Goal: Information Seeking & Learning: Learn about a topic

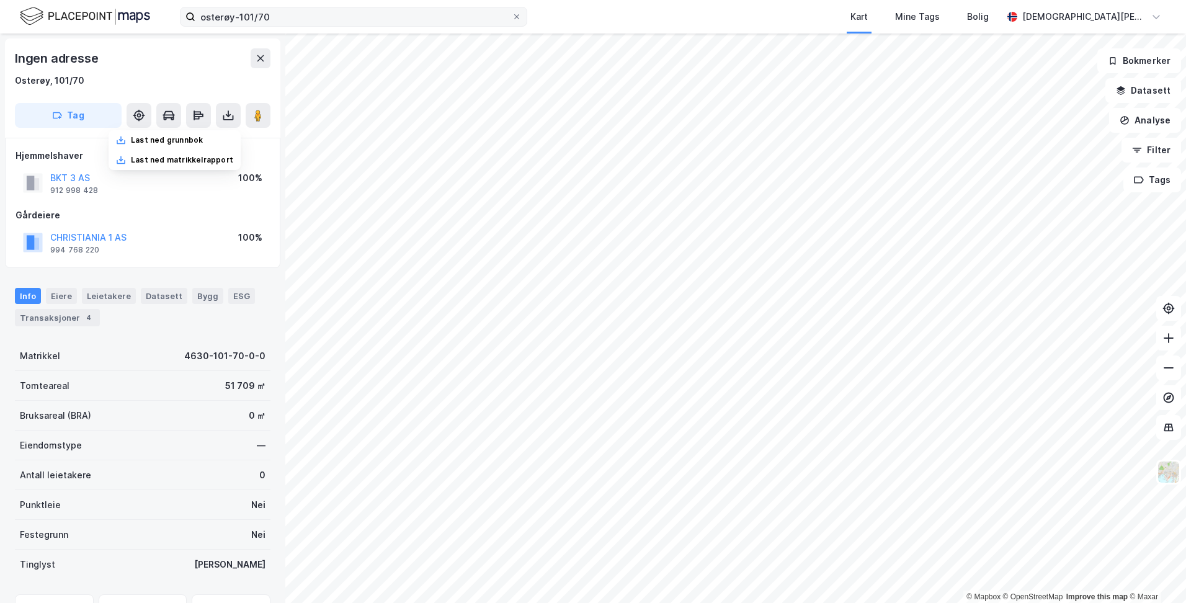
scroll to position [4, 0]
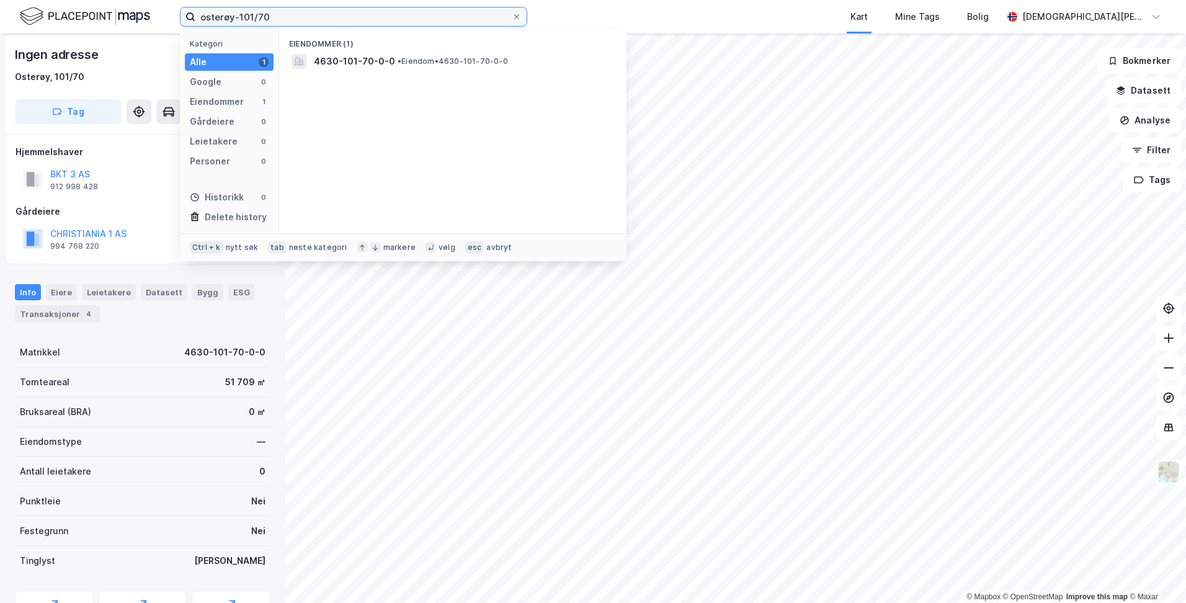
click at [293, 22] on input "osterøy-101/70" at bounding box center [353, 16] width 316 height 19
click at [290, 22] on input "osterøy-101/70" at bounding box center [353, 16] width 316 height 19
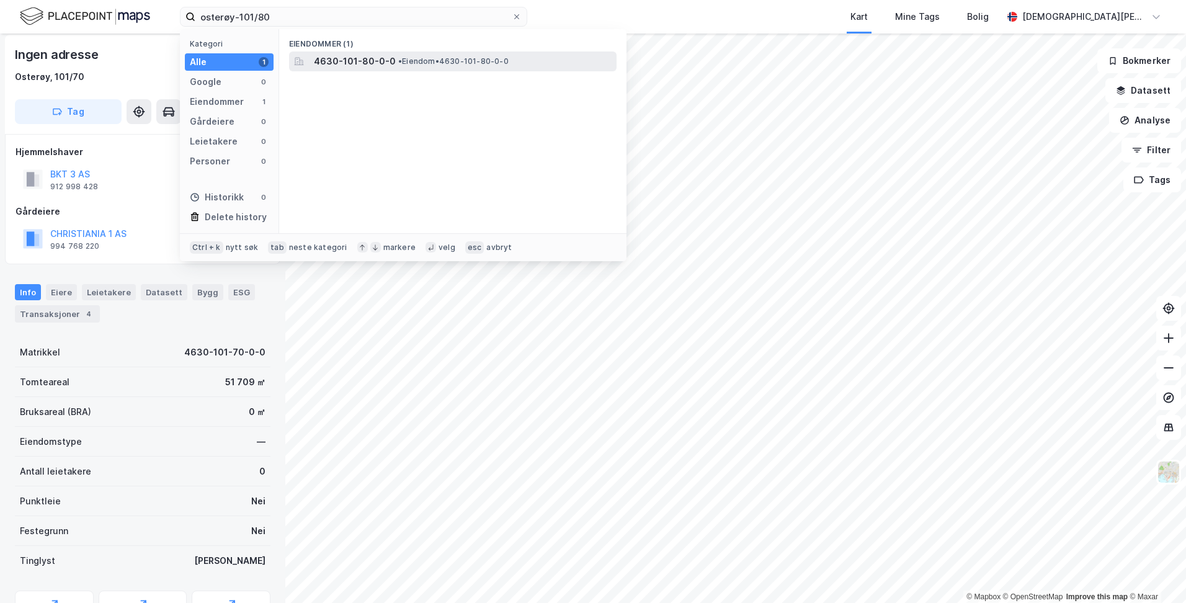
click at [327, 60] on span "4630-101-80-0-0" at bounding box center [355, 61] width 82 height 15
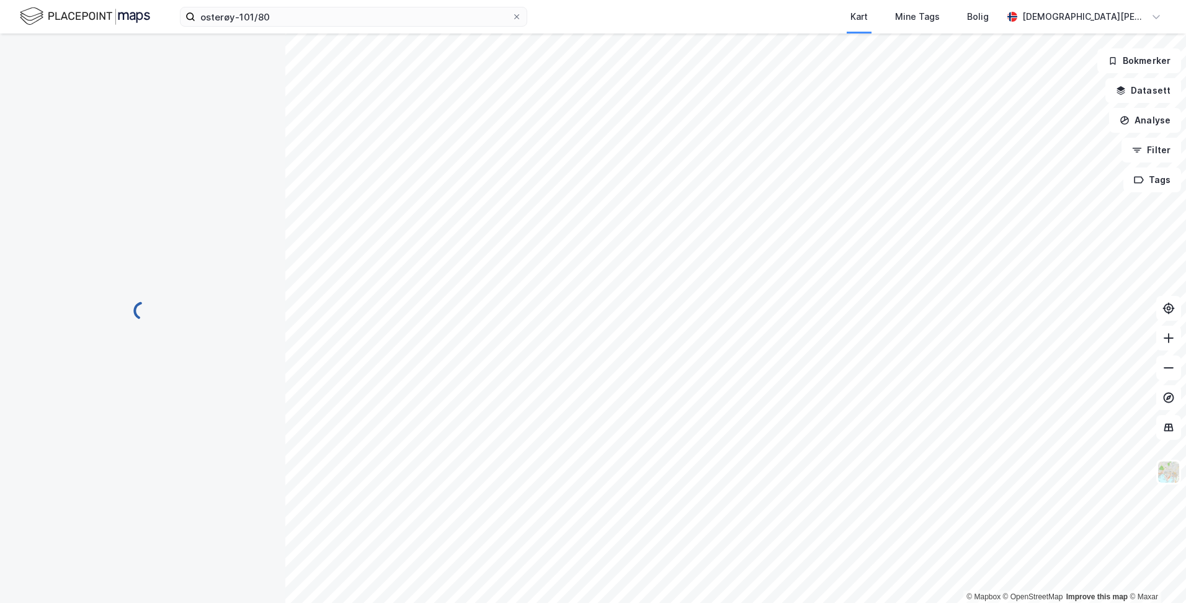
scroll to position [4, 0]
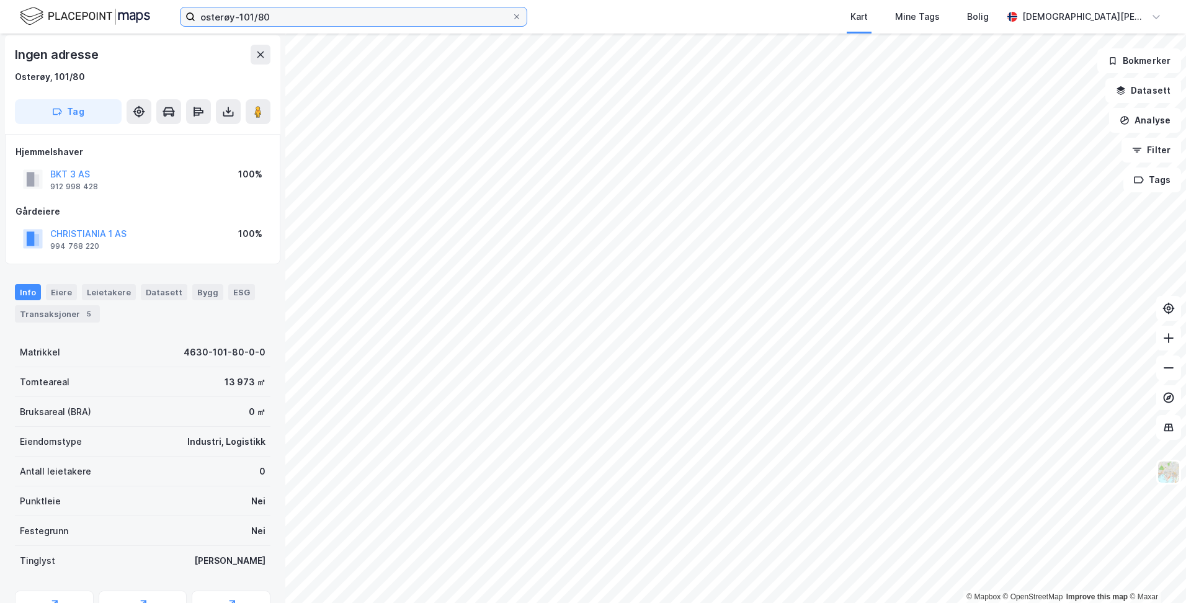
click at [312, 16] on input "osterøy-101/80" at bounding box center [353, 16] width 316 height 19
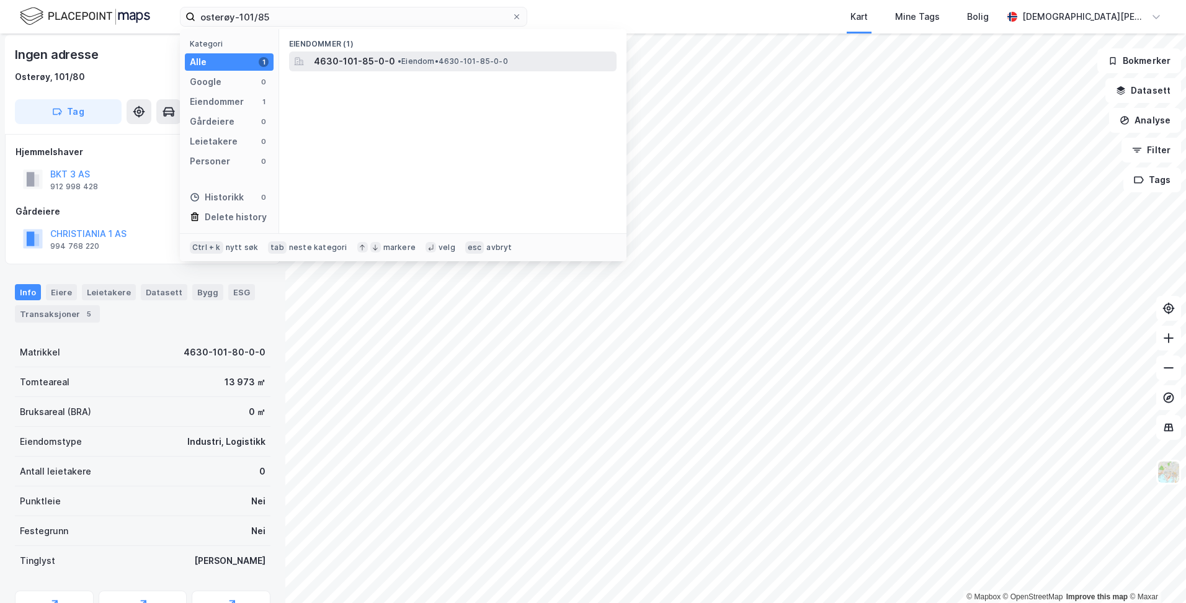
click at [347, 63] on span "4630-101-85-0-0" at bounding box center [354, 61] width 81 height 15
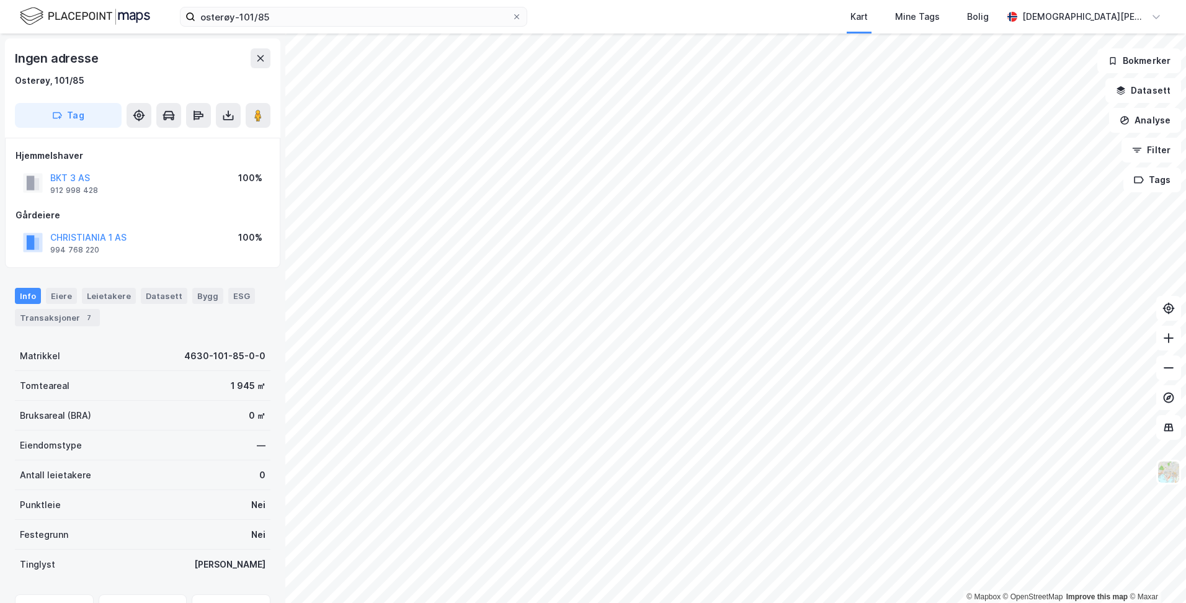
scroll to position [4, 0]
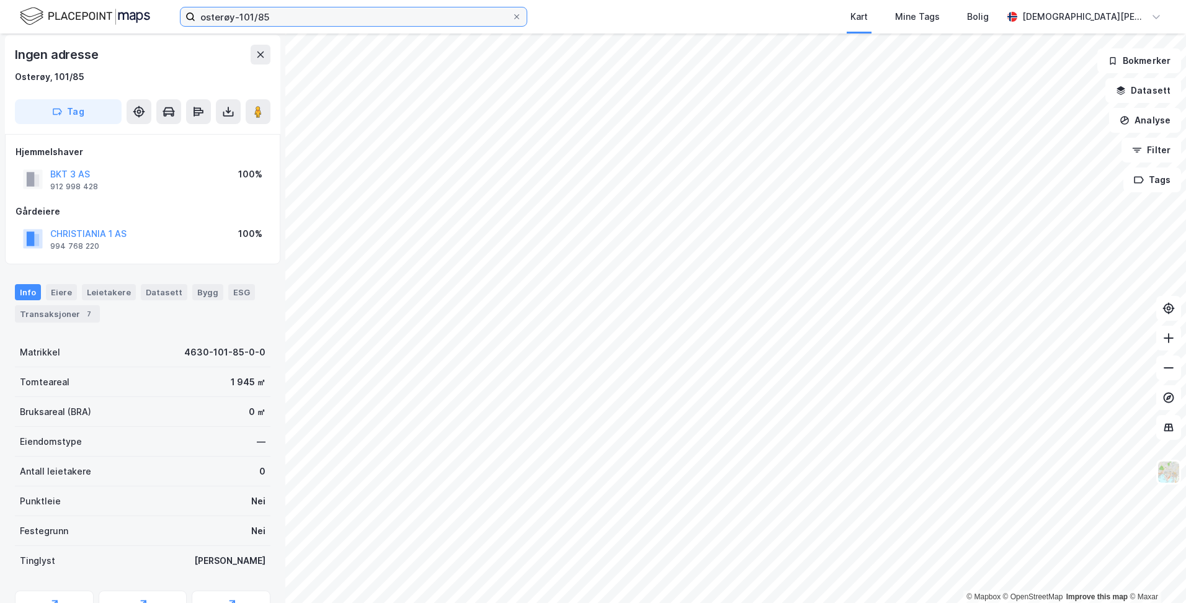
click at [318, 21] on input "osterøy-101/85" at bounding box center [353, 16] width 316 height 19
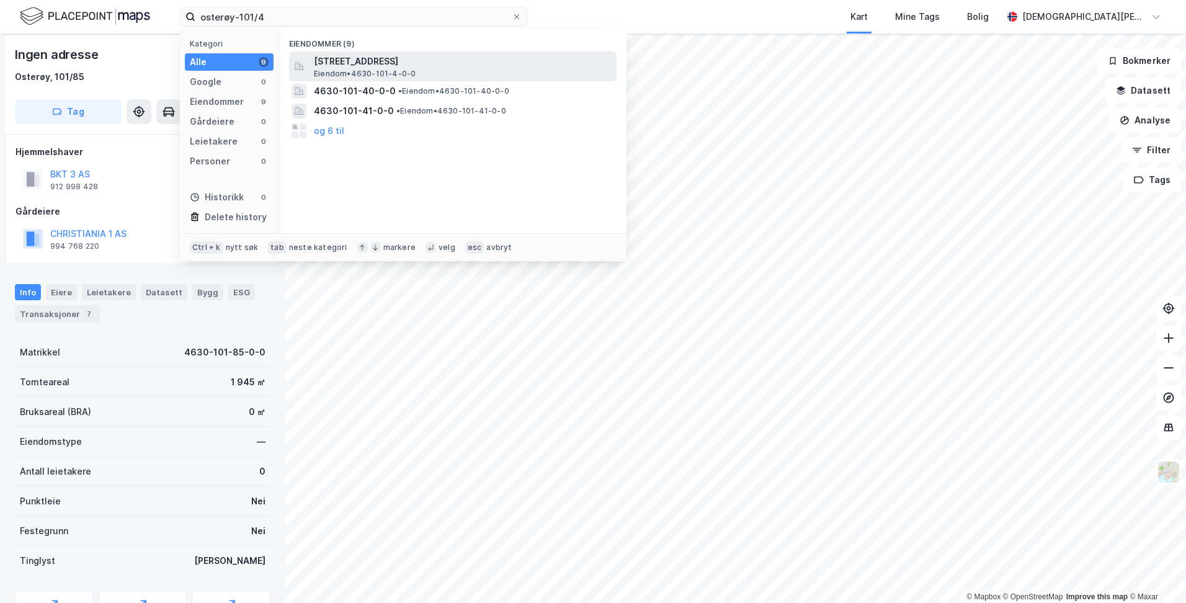
click at [367, 69] on span "Eiendom • 4630-101-4-0-0" at bounding box center [365, 74] width 102 height 10
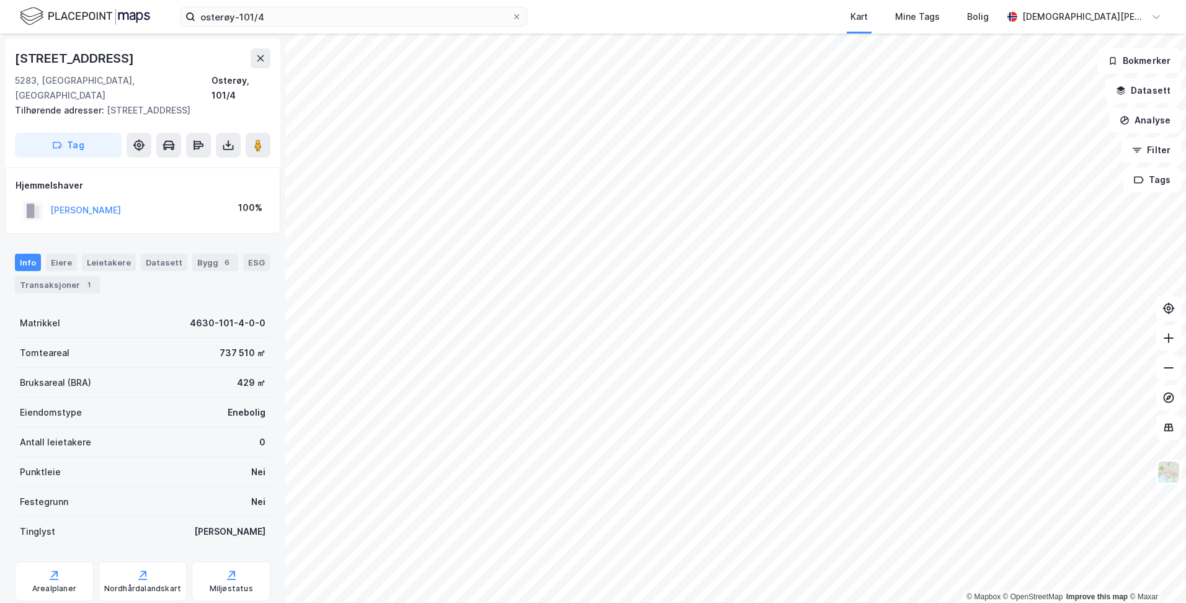
scroll to position [4, 0]
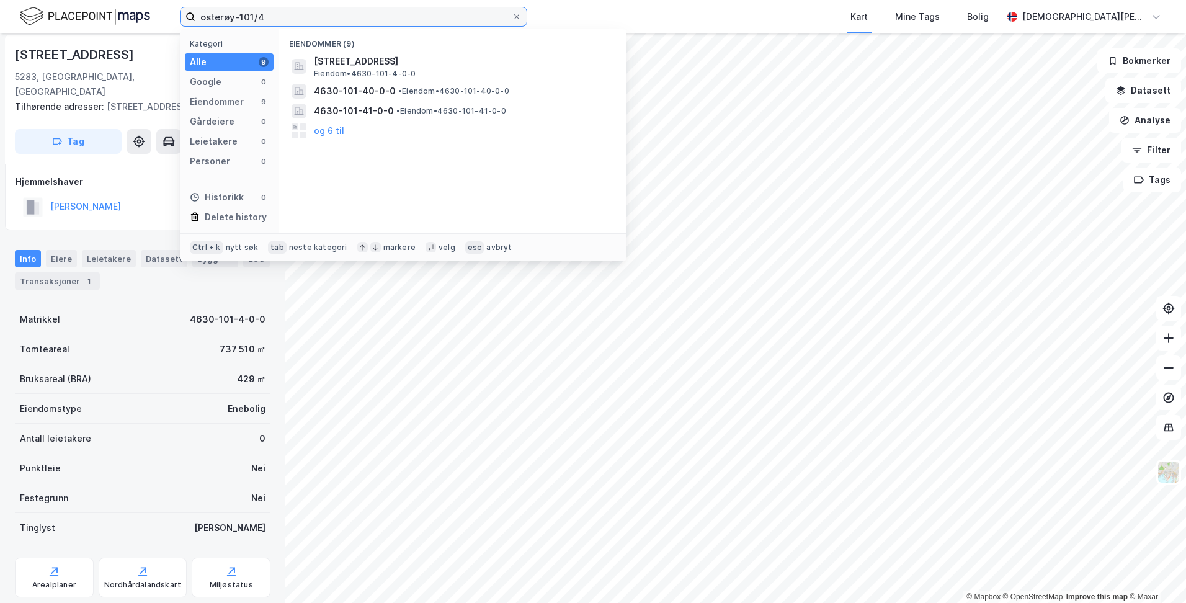
click at [279, 20] on input "osterøy-101/4" at bounding box center [353, 16] width 316 height 19
type input "osterøy-101/3"
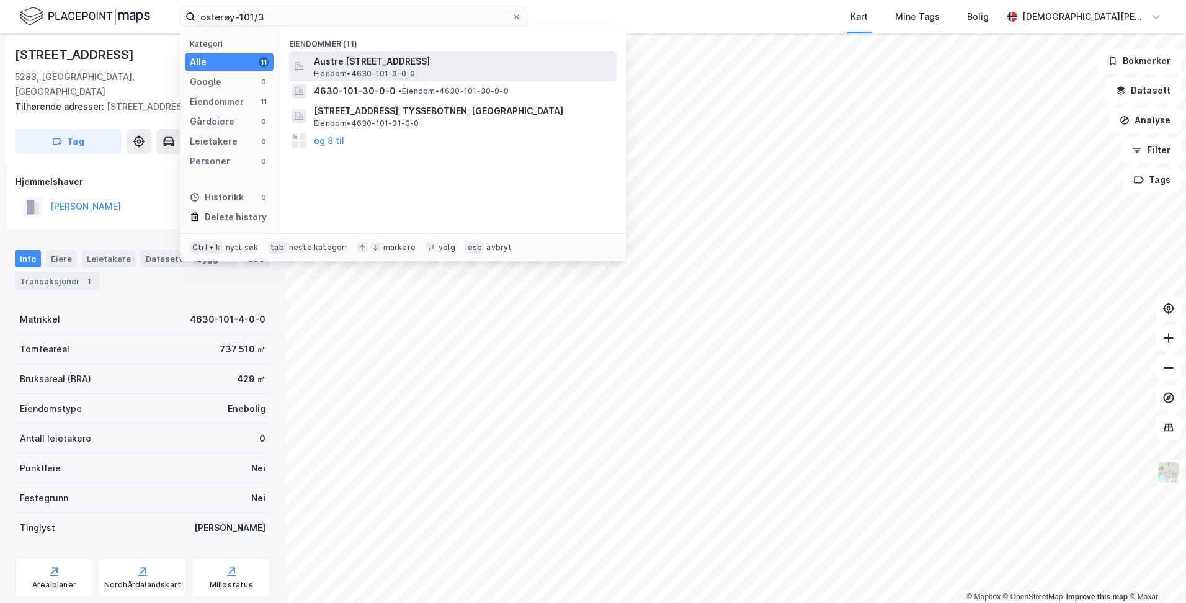
click at [347, 63] on span "Austre [STREET_ADDRESS]" at bounding box center [463, 61] width 298 height 15
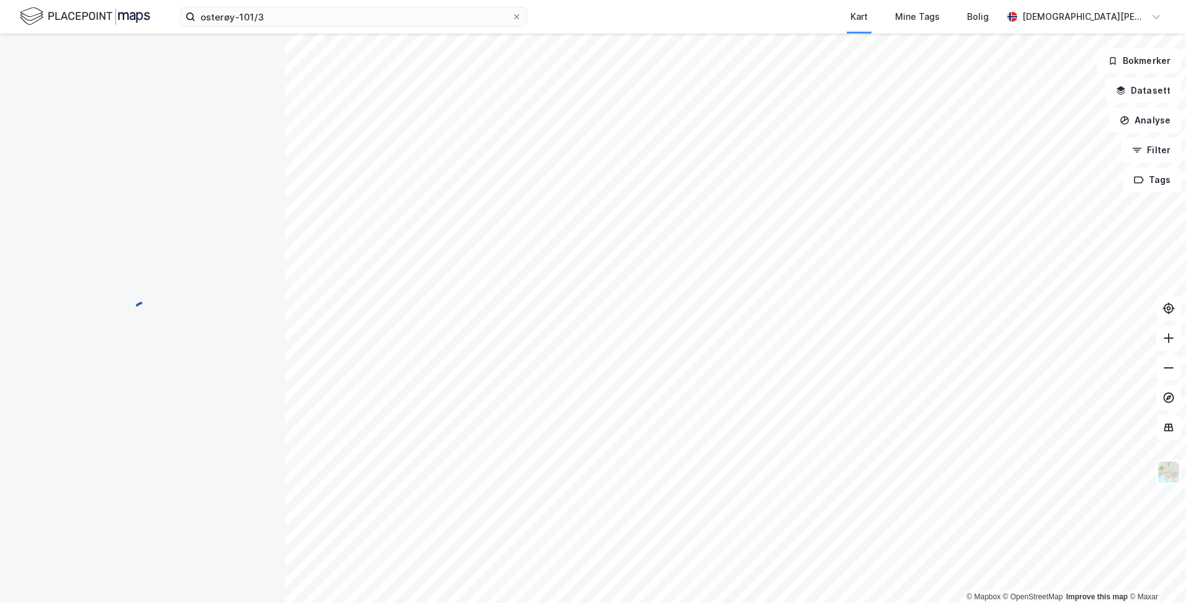
scroll to position [4, 0]
